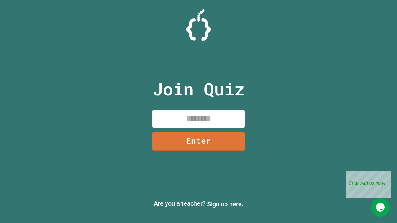
click at [225, 204] on link "Sign up here." at bounding box center [225, 204] width 36 height 7
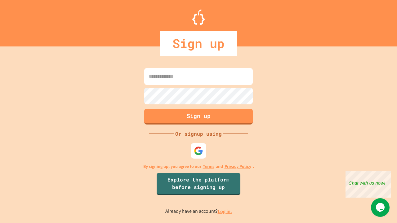
click at [225, 211] on link "Log in." at bounding box center [225, 211] width 14 height 7
